Goal: Transaction & Acquisition: Purchase product/service

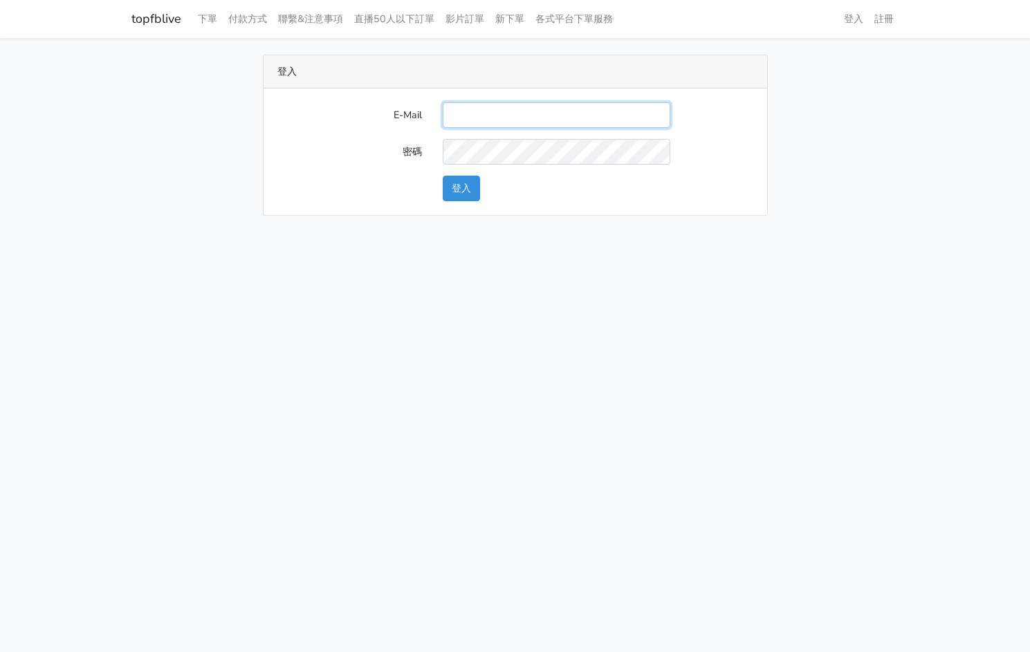
drag, startPoint x: 485, startPoint y: 105, endPoint x: 503, endPoint y: 118, distance: 22.8
click at [485, 105] on input "E-Mail" at bounding box center [557, 115] width 228 height 26
type input "kinho.leong@saikim.com.my"
click at [460, 193] on button "登入" at bounding box center [461, 189] width 37 height 26
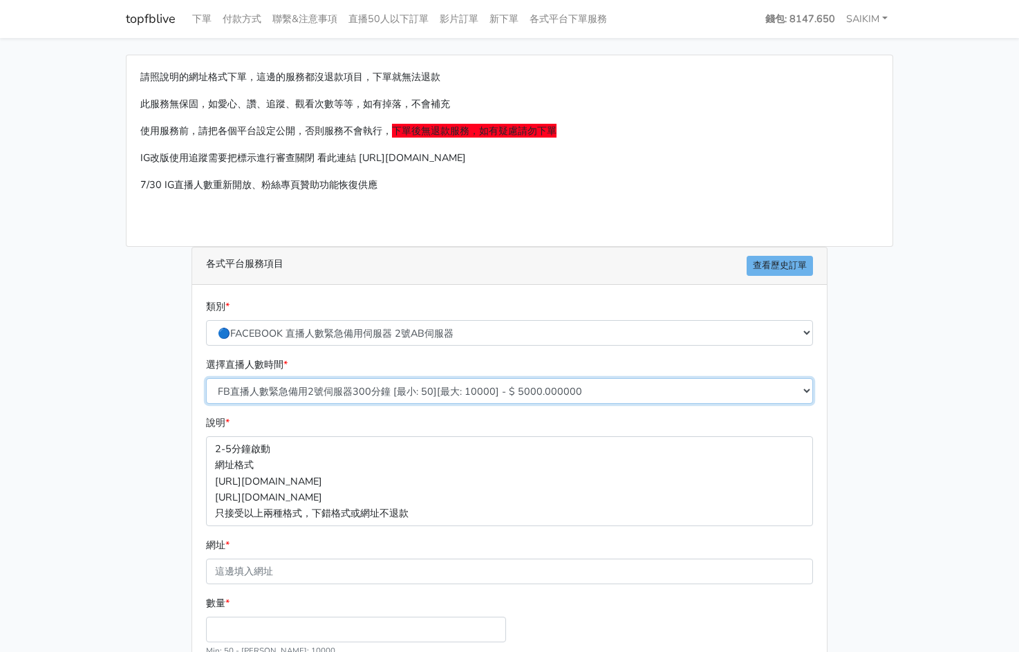
click at [387, 398] on select "FB直播人數緊急備用2號伺服器300分鐘 [最小: 50][最大: 10000] - $ 5000.000000 FB直播人數緊急備用2號伺服器60分鐘 [最…" at bounding box center [509, 391] width 607 height 26
select select "576"
click at [206, 378] on select "FB直播人數緊急備用2號伺服器300分鐘 [最小: 50][最大: 10000] - $ 5000.000000 FB直播人數緊急備用2號伺服器60分鐘 [最…" at bounding box center [509, 391] width 607 height 26
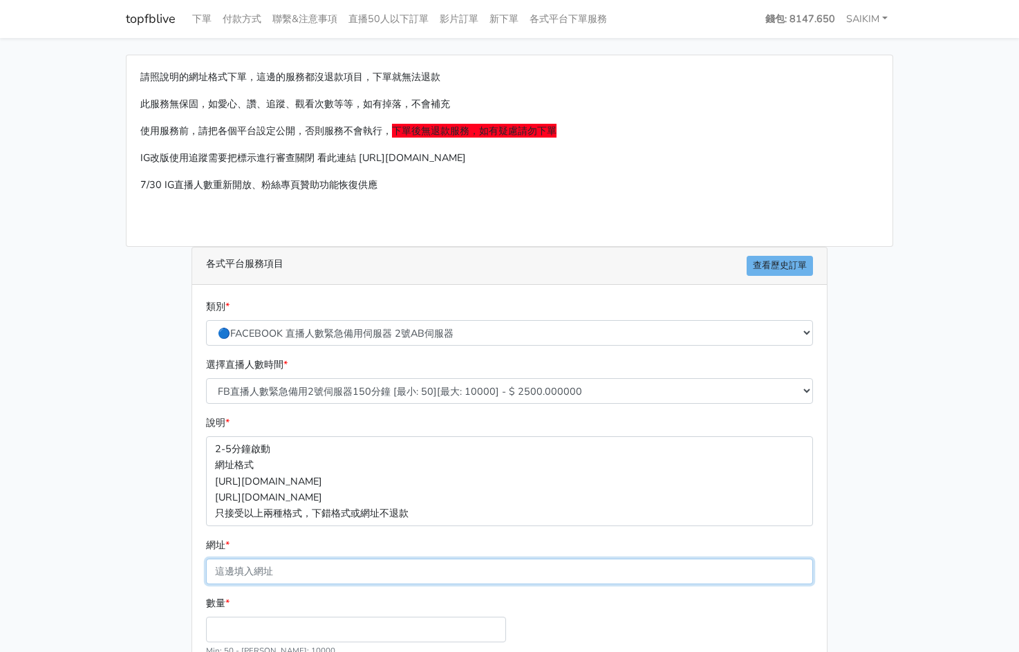
click at [297, 570] on input "網址 *" at bounding box center [509, 572] width 607 height 26
paste input "[URL][DOMAIN_NAME]"
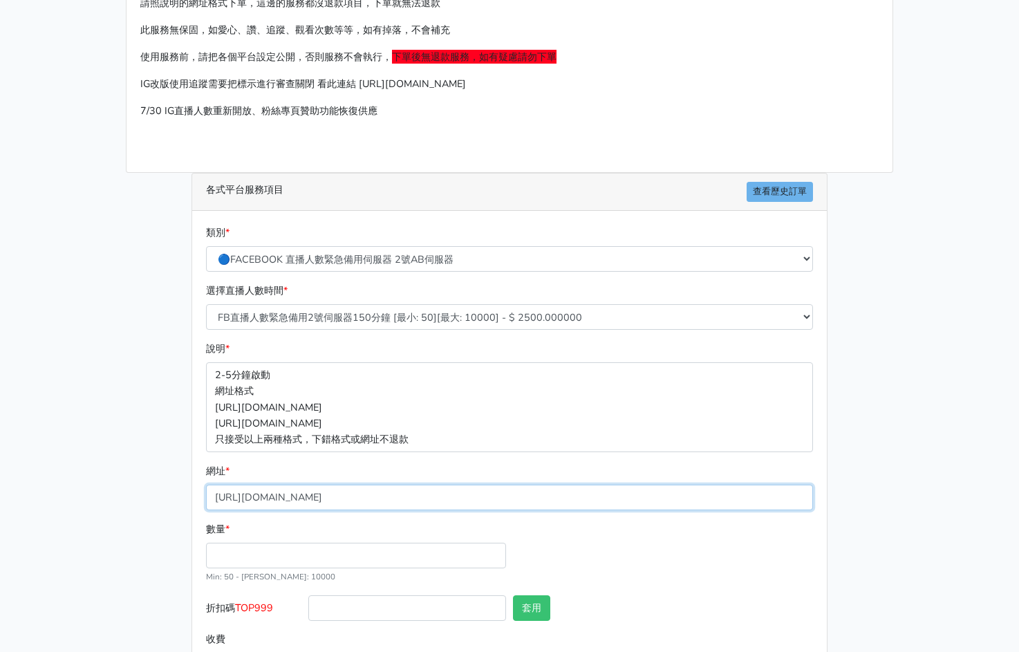
scroll to position [131, 0]
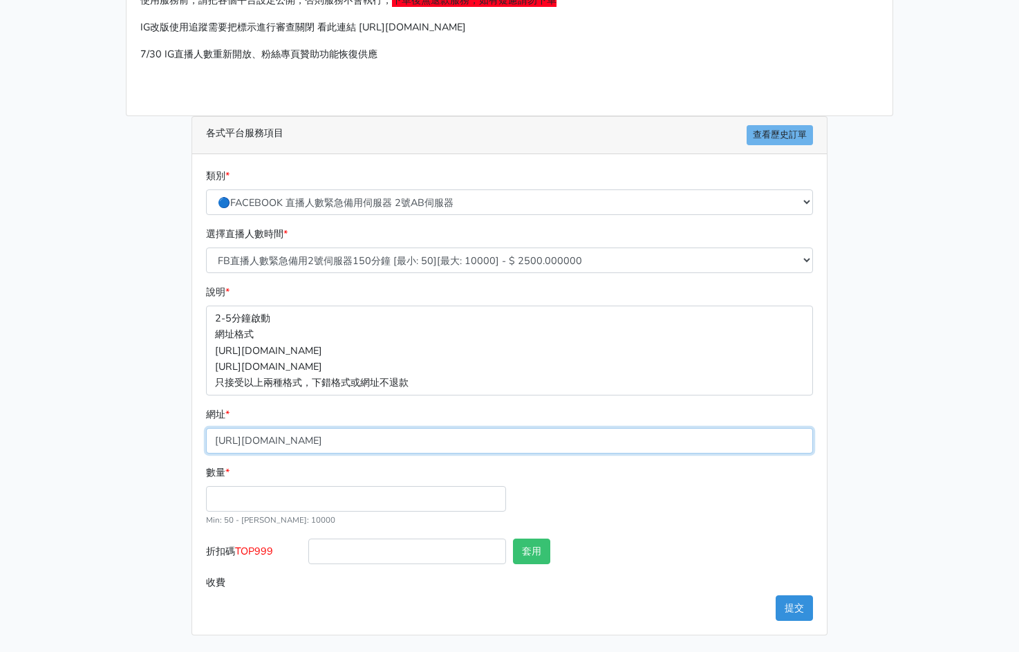
type input "[URL][DOMAIN_NAME]"
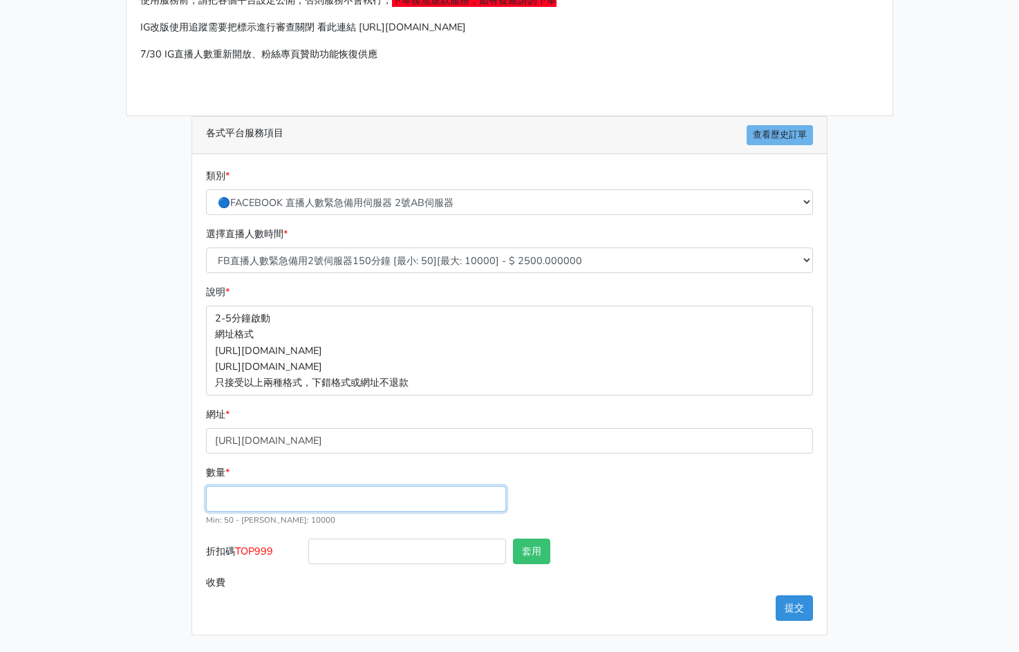
click at [315, 510] on input "數量 *" at bounding box center [356, 499] width 300 height 26
type input "3"
type input "100"
type input "250.000"
click at [265, 542] on label "折扣碼 TOP999" at bounding box center [254, 554] width 102 height 31
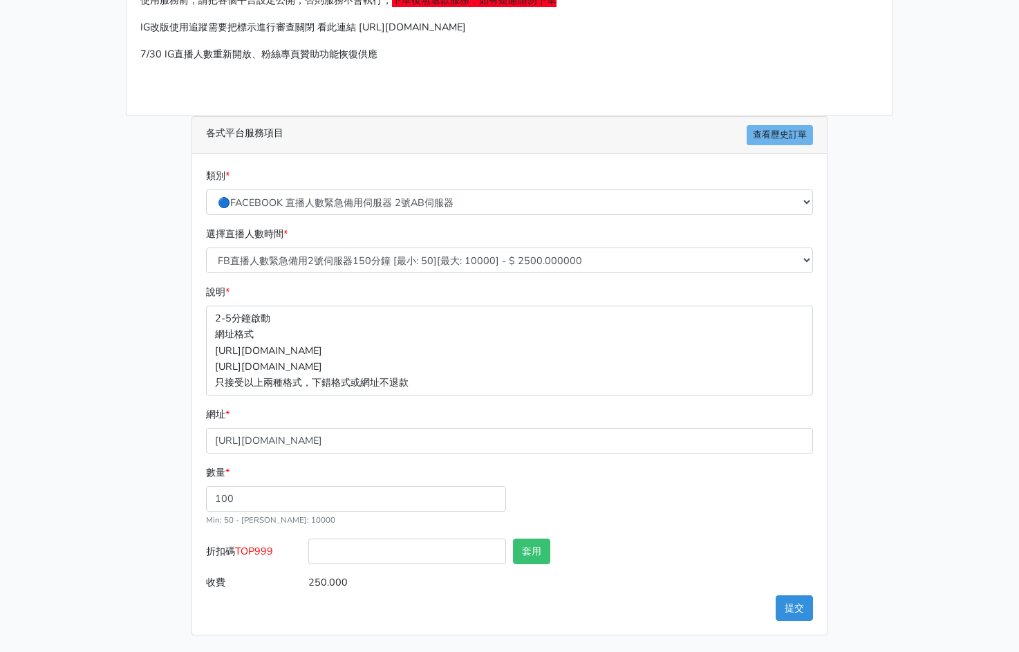
click at [308, 542] on input "折扣碼 TOP999" at bounding box center [407, 552] width 198 height 26
click at [265, 542] on label "折扣碼 TOP999" at bounding box center [254, 554] width 102 height 31
click at [308, 542] on input "折扣碼 TOP999" at bounding box center [407, 552] width 198 height 26
copy span "TOP999"
click at [366, 559] on input "折扣碼 TOP999" at bounding box center [407, 552] width 198 height 26
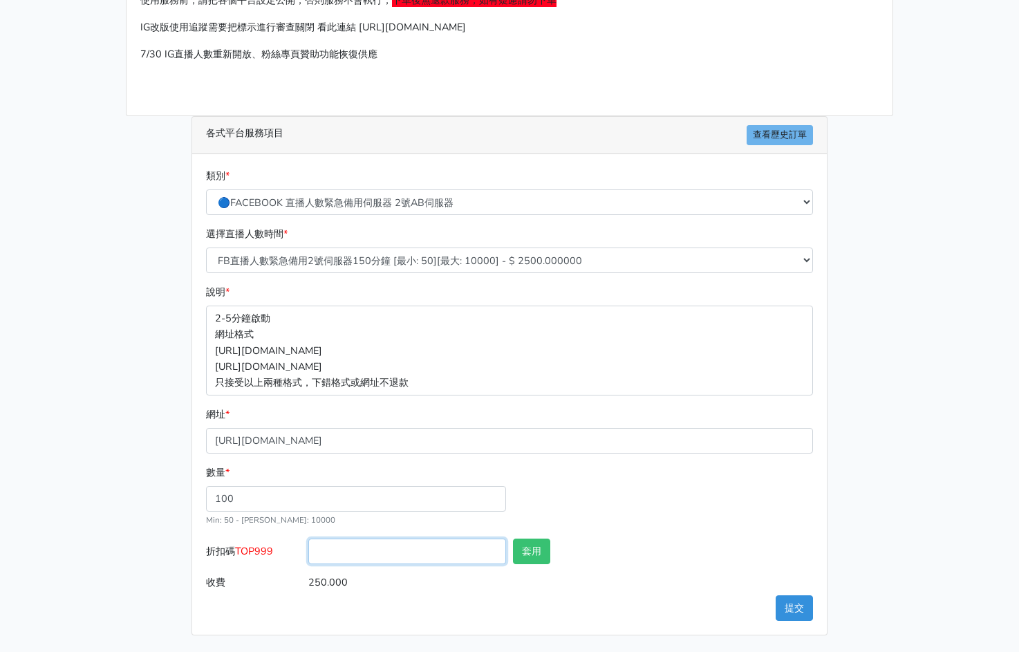
paste input "TOP999"
type input "TOP456"
click at [542, 559] on button "套用" at bounding box center [531, 552] width 37 height 26
type input "套用成功"
type input "240.000"
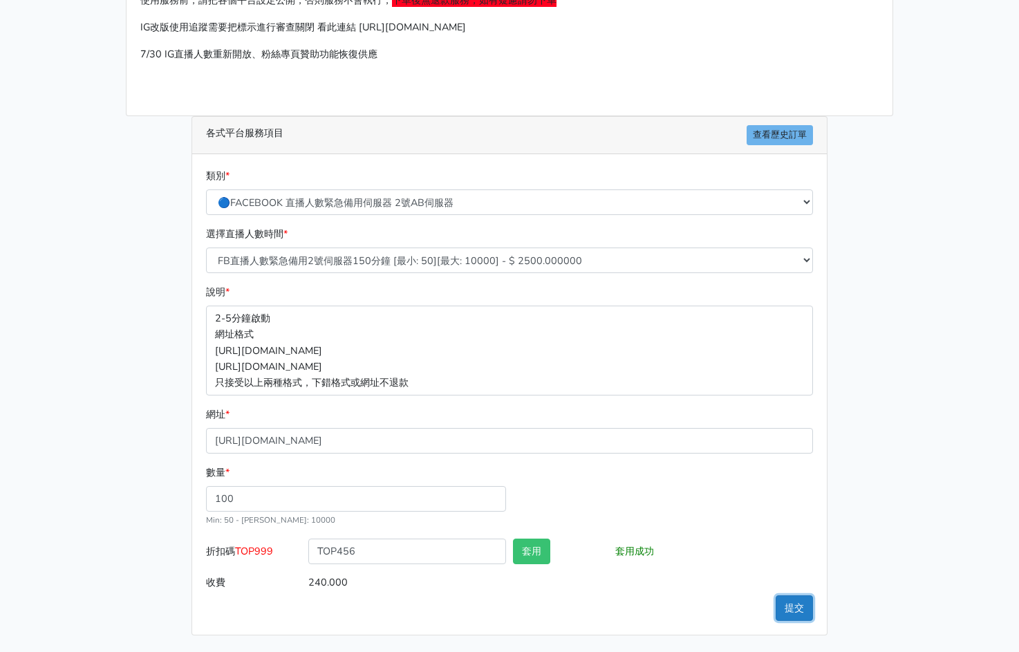
click at [801, 614] on button "提交" at bounding box center [794, 608] width 37 height 26
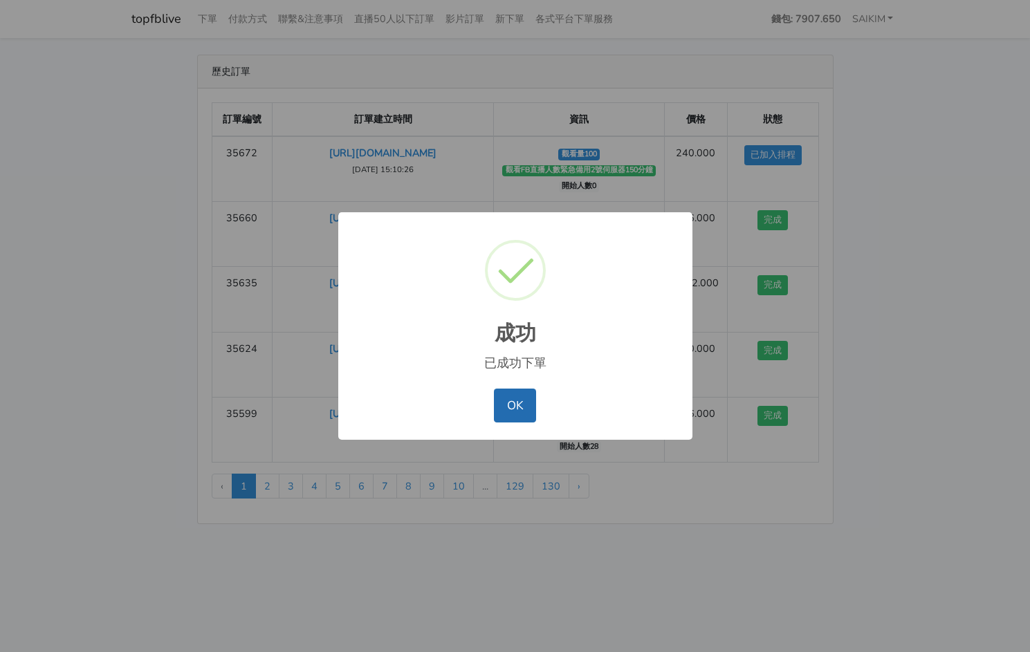
click at [520, 392] on button "OK" at bounding box center [515, 405] width 42 height 33
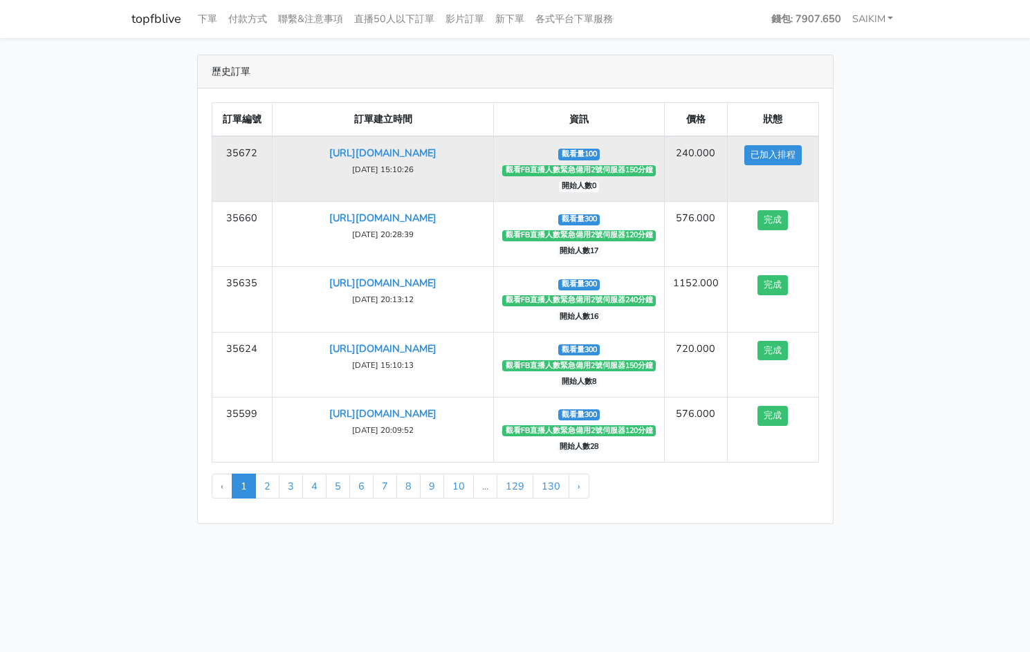
click at [572, 151] on span "觀看量100" at bounding box center [578, 154] width 41 height 11
